Goal: Transaction & Acquisition: Download file/media

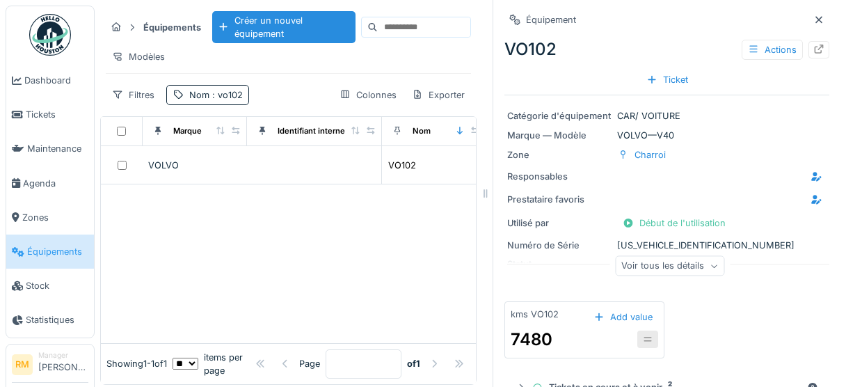
scroll to position [12, 0]
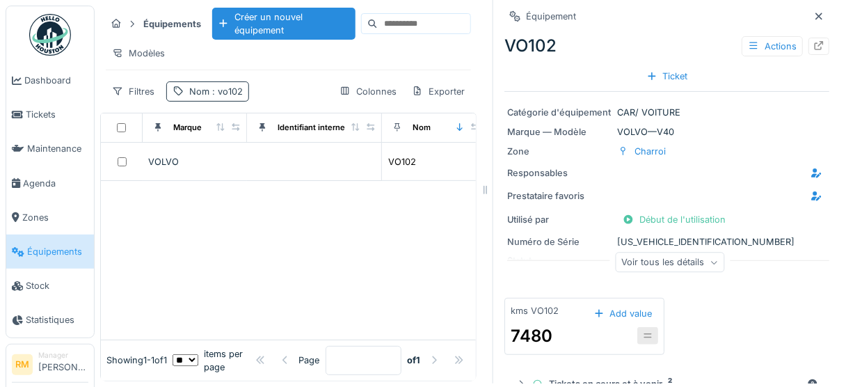
click at [212, 90] on span ": vo102" at bounding box center [225, 91] width 33 height 10
click at [223, 152] on input "*****" at bounding box center [241, 164] width 139 height 29
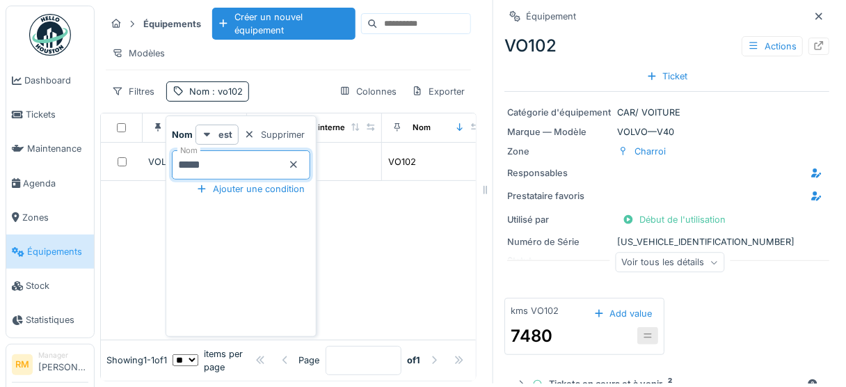
type input "*****"
click at [319, 50] on div "Modèles" at bounding box center [288, 53] width 365 height 20
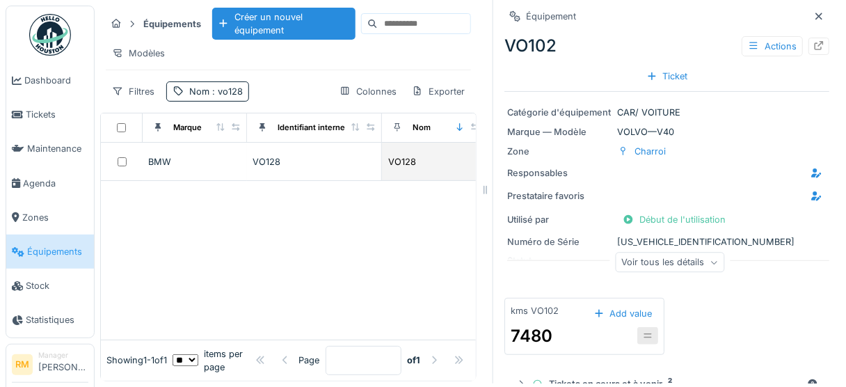
click at [267, 157] on div "VO128" at bounding box center [314, 161] width 123 height 13
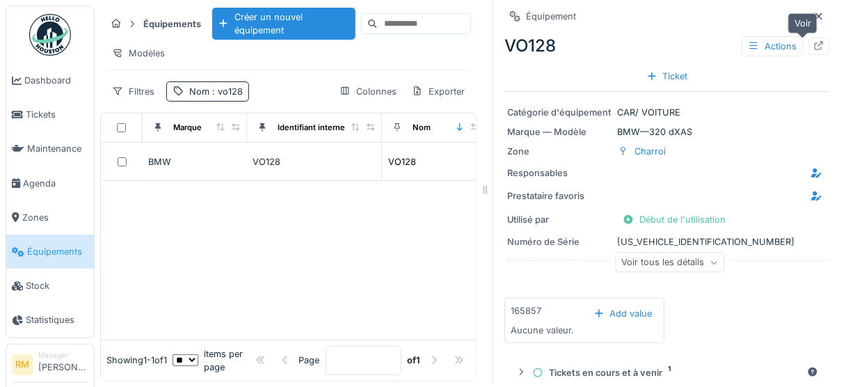
click at [810, 38] on div at bounding box center [819, 46] width 21 height 17
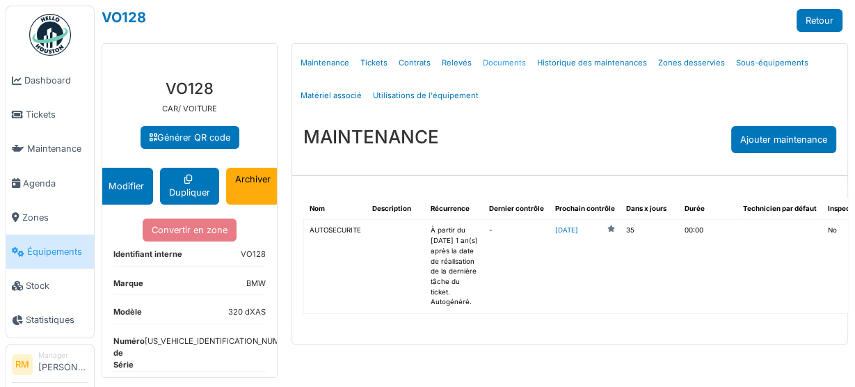
click at [492, 63] on link "Documents" at bounding box center [504, 63] width 54 height 33
select select "***"
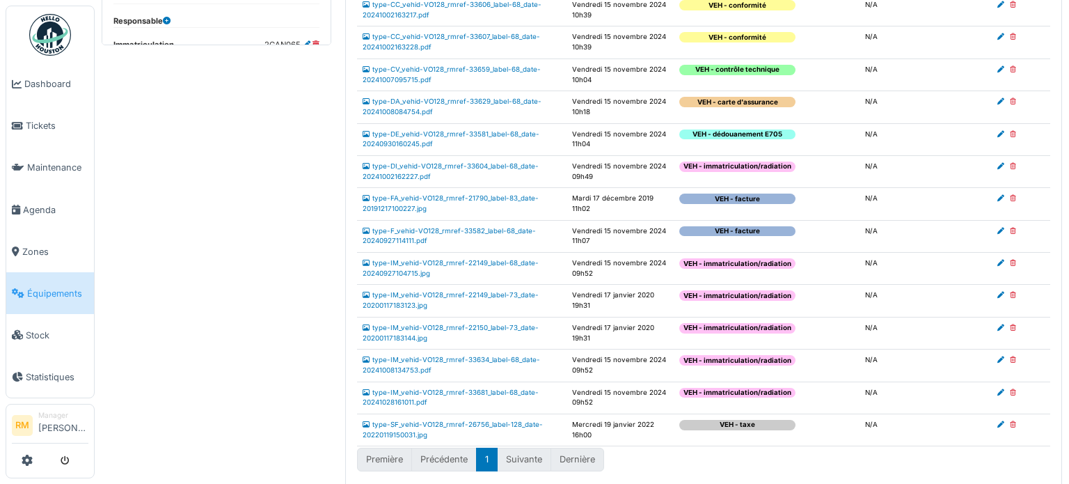
scroll to position [434, 0]
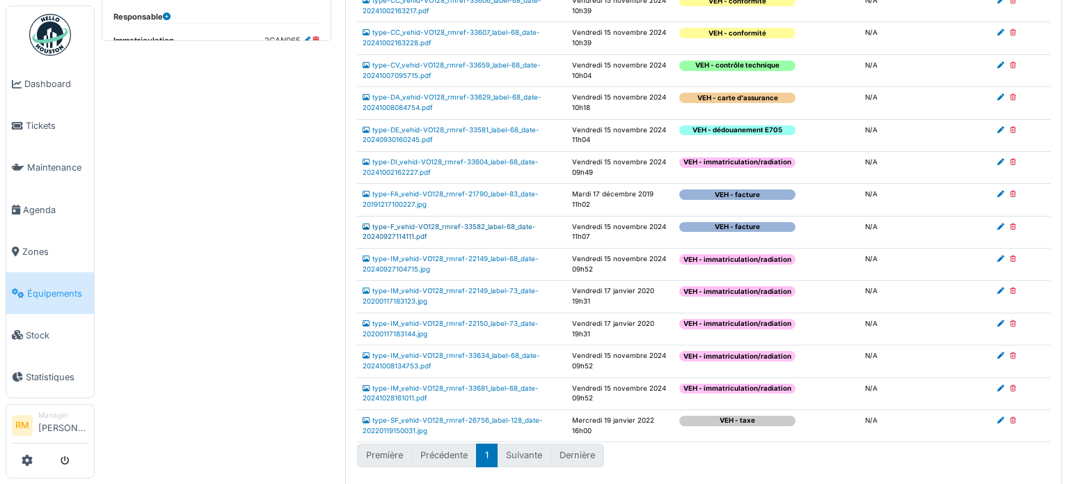
click at [459, 223] on link "type-F_vehid-VO128_rmref-33582_label-68_date-20240927114111.pdf" at bounding box center [449, 232] width 173 height 18
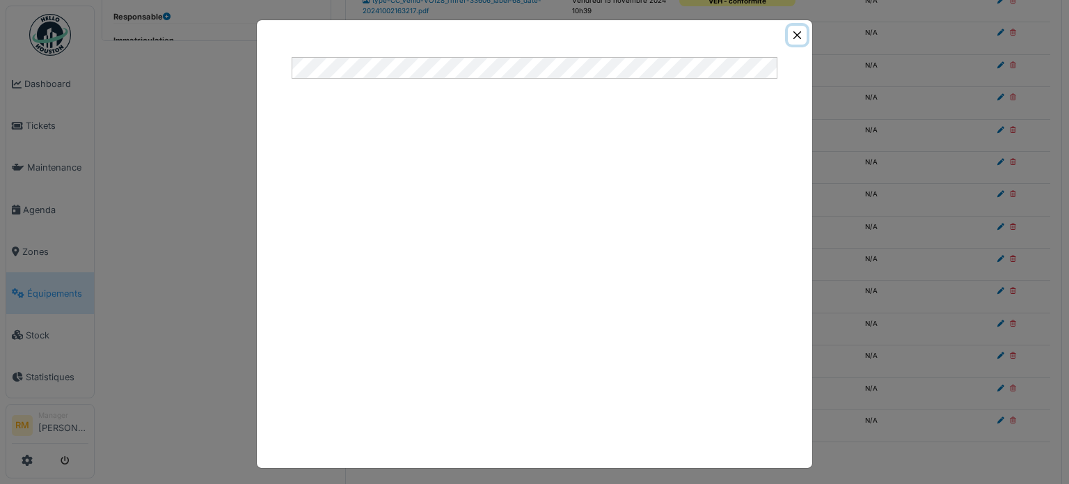
click at [791, 33] on button "Close" at bounding box center [797, 35] width 19 height 19
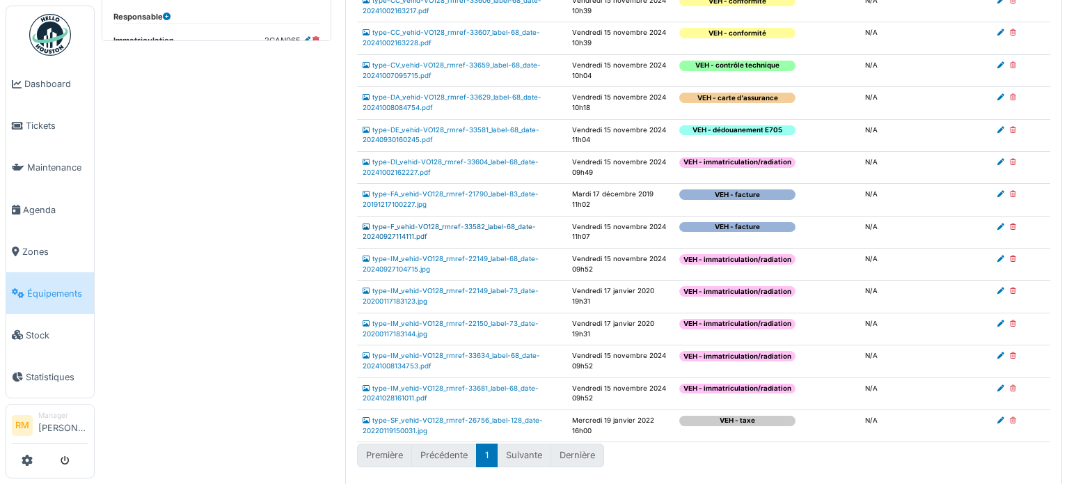
click at [493, 223] on link "type-F_vehid-VO128_rmref-33582_label-68_date-20240927114111.pdf" at bounding box center [449, 232] width 173 height 18
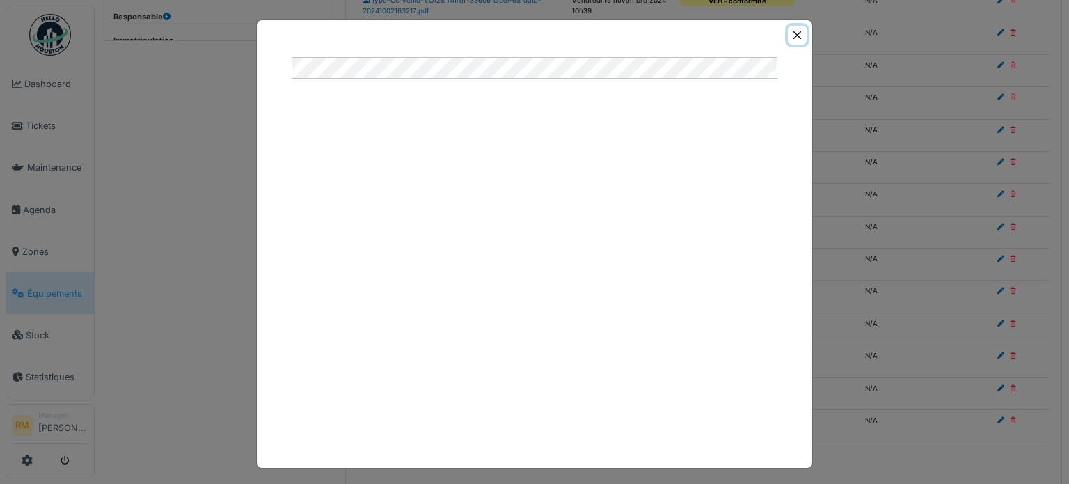
click at [791, 29] on button "Close" at bounding box center [797, 35] width 19 height 19
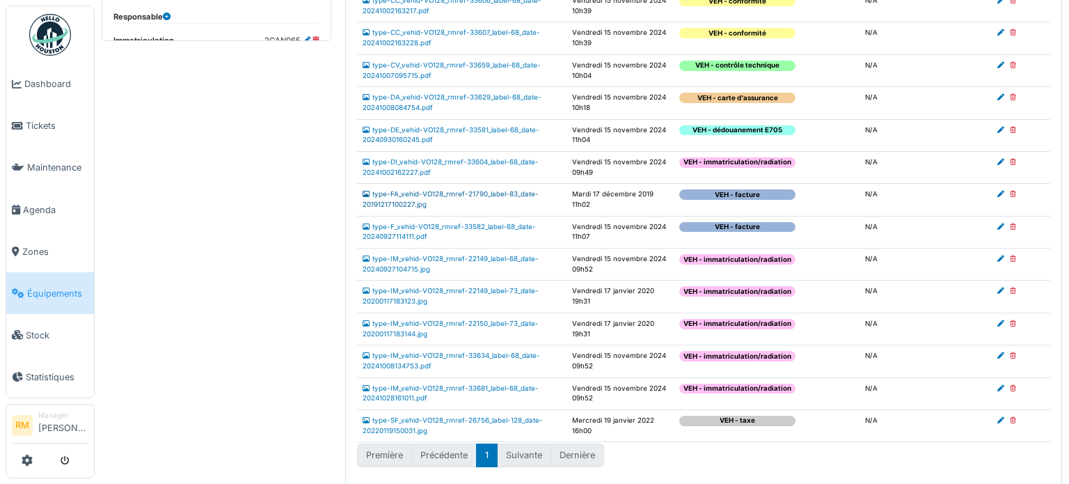
click at [472, 193] on link "type-FA_vehid-VO128_rmref-21790_label-83_date-20191217100227.jpg" at bounding box center [451, 199] width 176 height 18
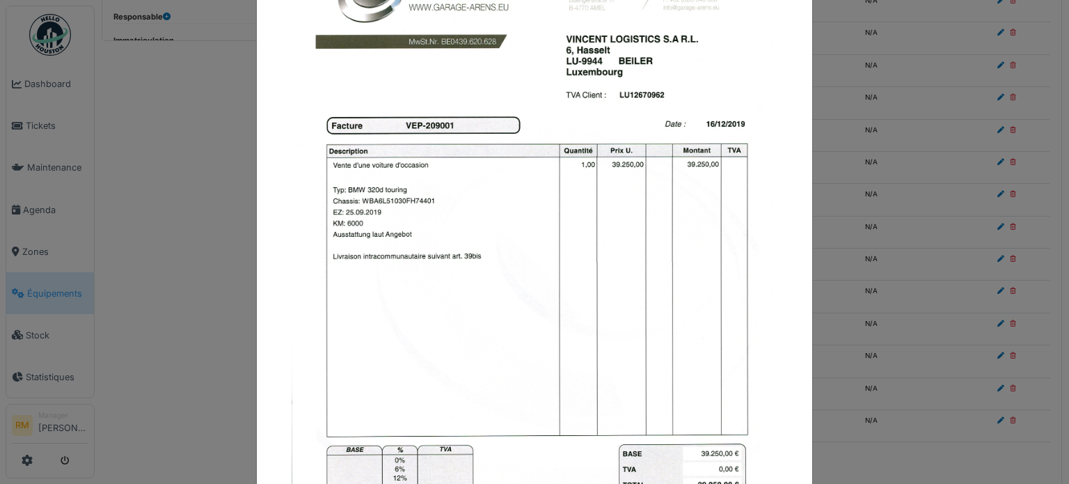
scroll to position [139, 0]
